Goal: Transaction & Acquisition: Subscribe to service/newsletter

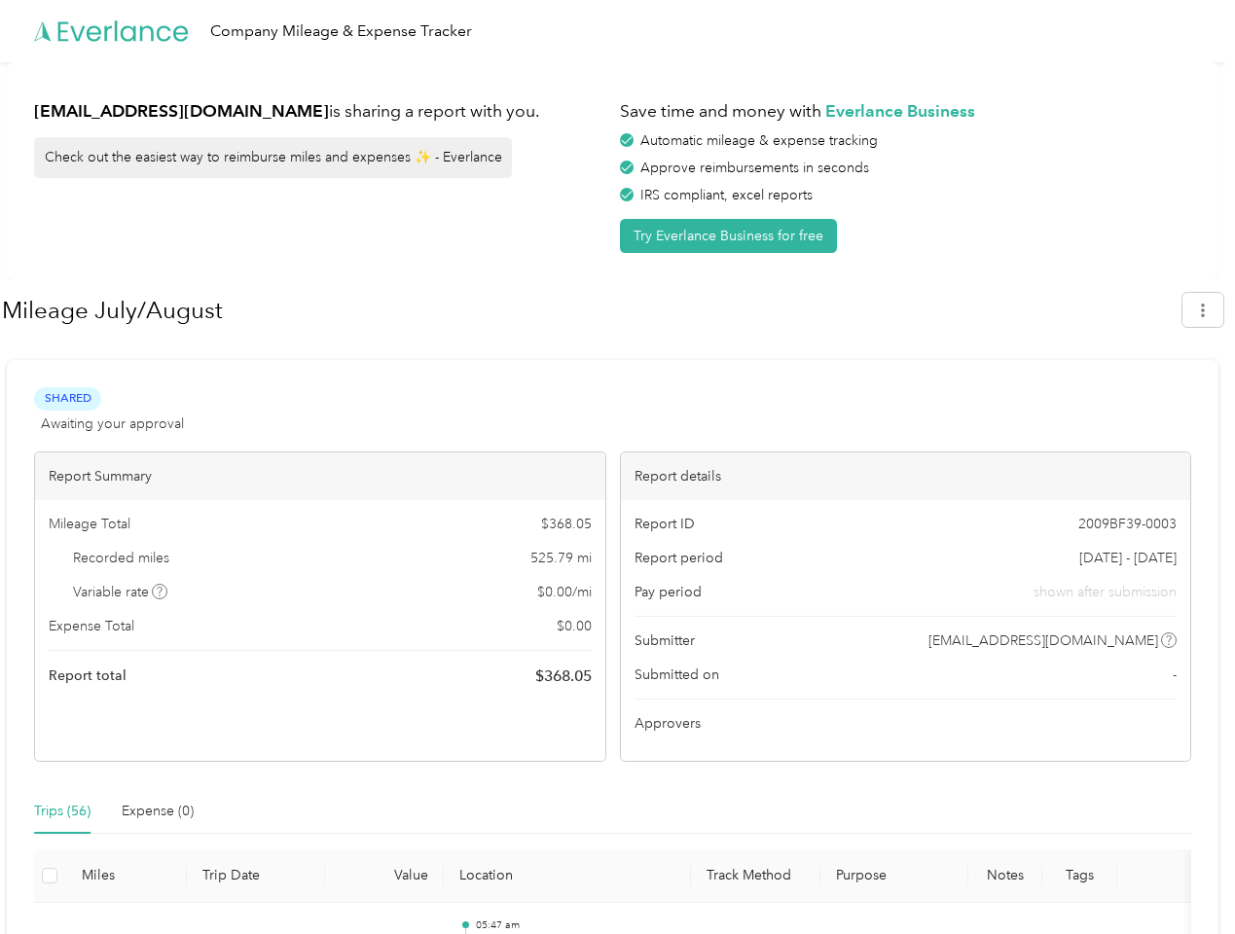
click at [621, 467] on div "Report details" at bounding box center [906, 477] width 570 height 48
click at [617, 31] on div "Company Mileage & Expense Tracker" at bounding box center [612, 31] width 1225 height 62
click at [732, 236] on button "Try Everlance Business for free" at bounding box center [728, 236] width 217 height 34
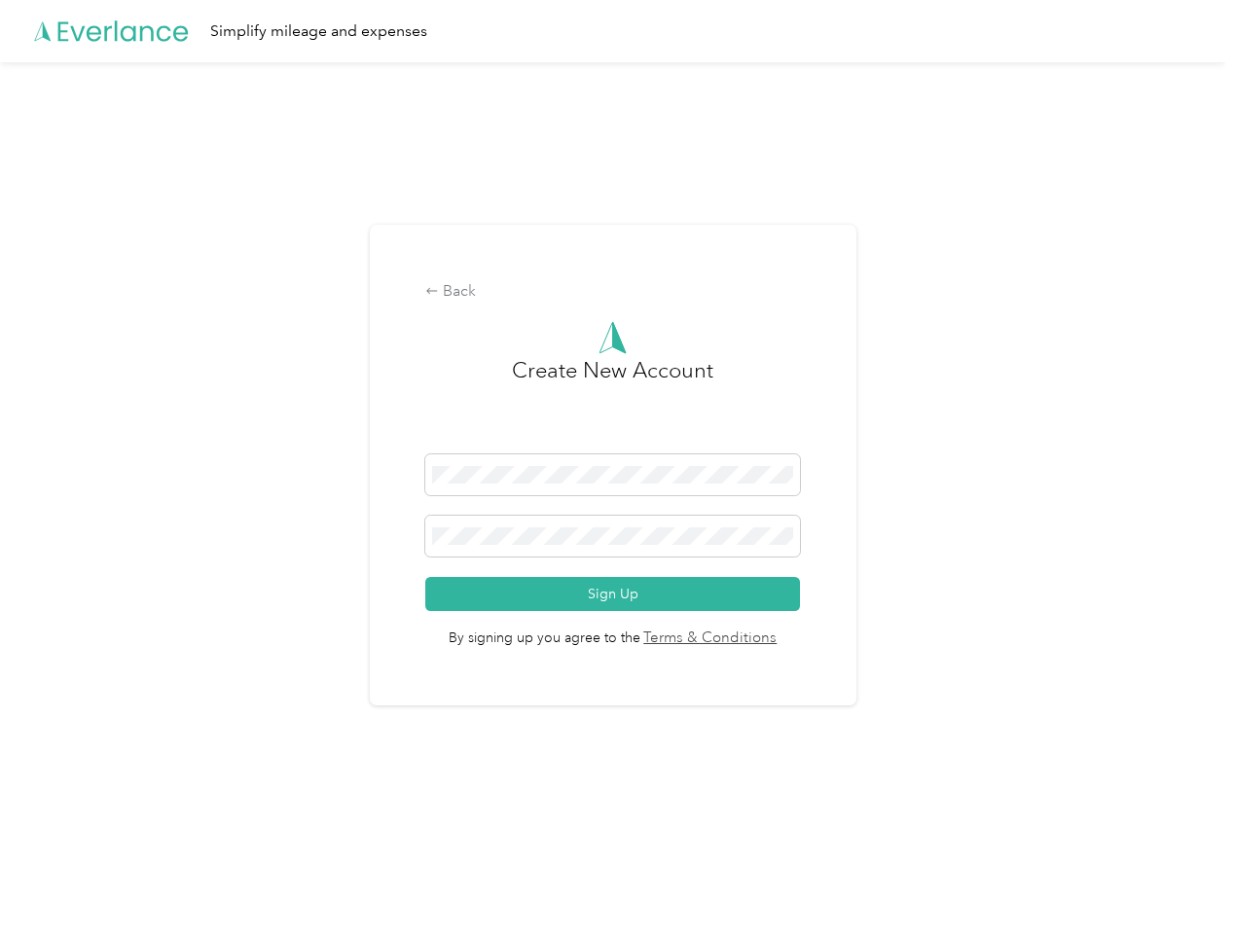
click at [591, 310] on div "Back Create New Account Sign Up By signing up you agree to the Terms & Conditio…" at bounding box center [613, 466] width 487 height 482
click at [1213, 309] on div "Back Create New Account Sign Up By signing up you agree to the Terms & Conditio…" at bounding box center [612, 473] width 1225 height 822
click at [161, 592] on div "Back Create New Account Sign Up By signing up you agree to the Terms & Conditio…" at bounding box center [612, 473] width 1225 height 822
click at [767, 640] on link "Terms & Conditions" at bounding box center [708, 639] width 137 height 22
click at [62, 812] on div "Back Create New Account Sign Up By signing up you agree to the Terms & Conditio…" at bounding box center [612, 473] width 1225 height 822
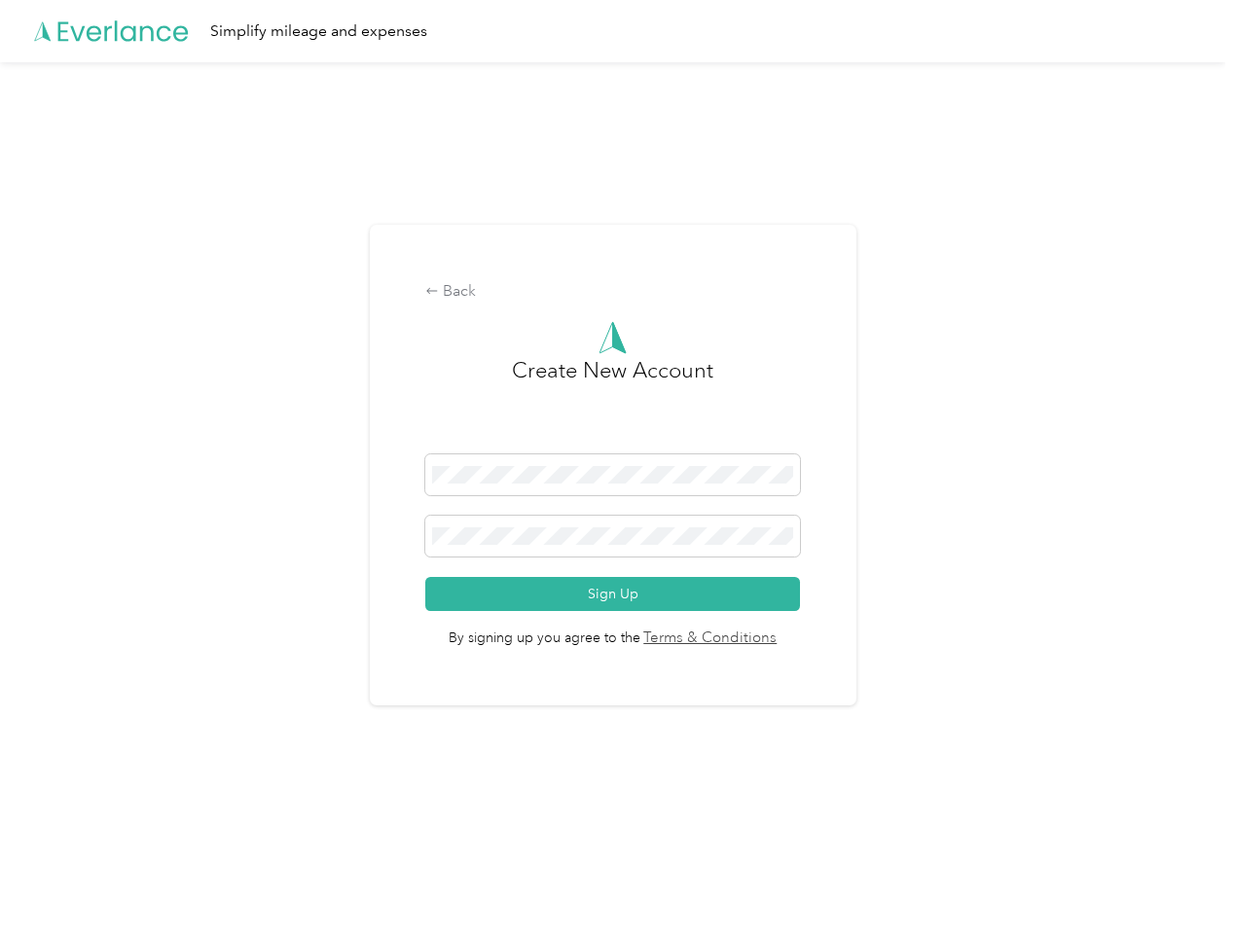
click at [158, 812] on div "Back Create New Account Sign Up By signing up you agree to the Terms & Conditio…" at bounding box center [612, 473] width 1225 height 822
click at [50, 876] on div "Back Create New Account Sign Up By signing up you agree to the Terms & Conditio…" at bounding box center [612, 473] width 1225 height 822
